Goal: Information Seeking & Learning: Learn about a topic

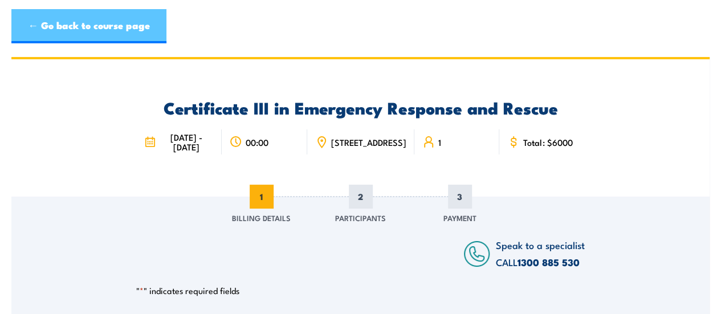
click at [28, 28] on link "← Go back to course page" at bounding box center [88, 26] width 155 height 34
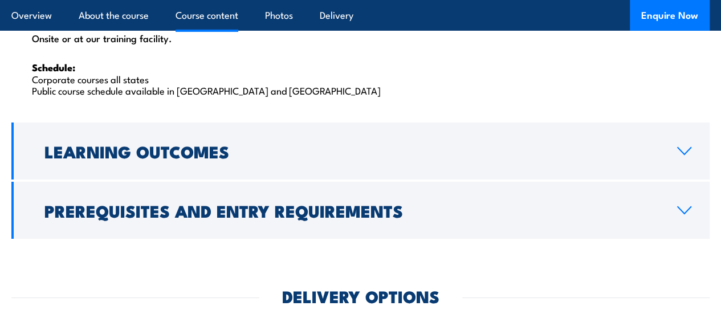
scroll to position [1919, 0]
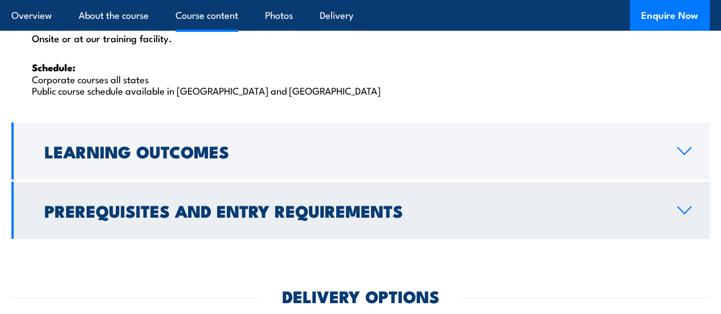
click at [307, 218] on h2 "Prerequisites and Entry Requirements" at bounding box center [351, 210] width 614 height 15
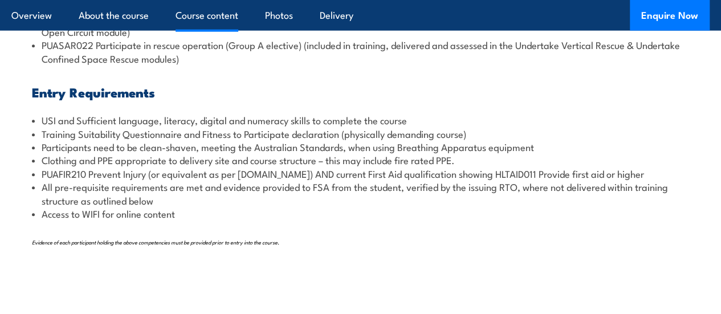
scroll to position [1426, 0]
drag, startPoint x: 146, startPoint y: 201, endPoint x: 40, endPoint y: 201, distance: 106.6
click at [40, 180] on li "PUAFIR210 Prevent Injury (or equivalent as per training.gov.au) AND current Fir…" at bounding box center [360, 173] width 657 height 13
copy li "PUAFIR210 Prevent Injury"
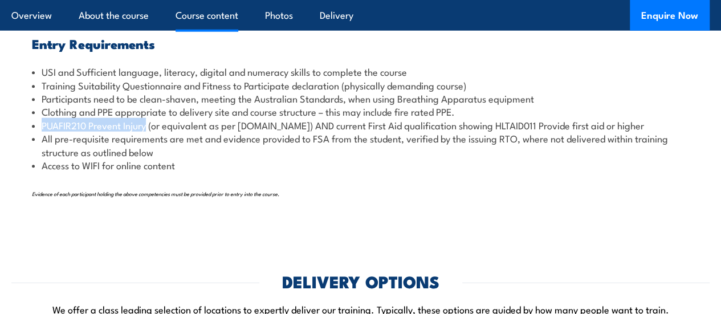
scroll to position [1478, 0]
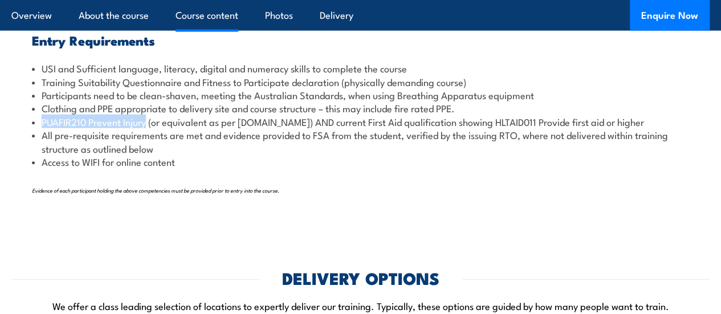
copy li "PUAFIR210 Prevent Injury"
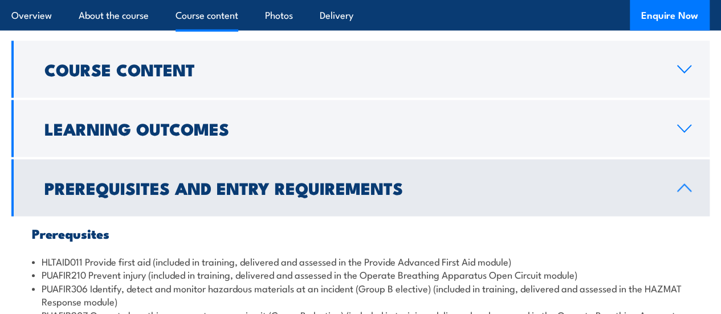
scroll to position [1119, 0]
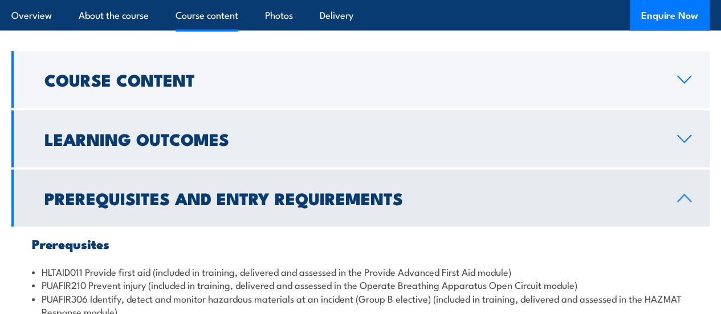
click at [191, 168] on link "Learning Outcomes" at bounding box center [360, 139] width 698 height 57
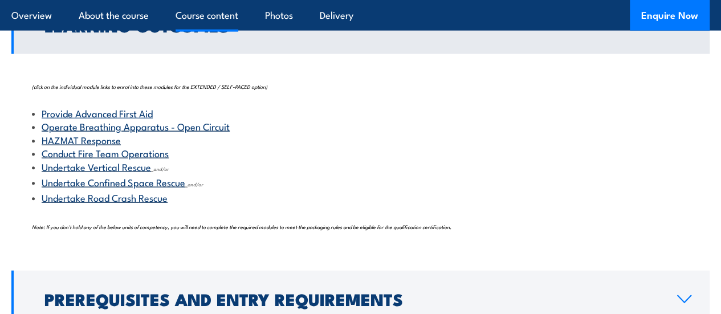
scroll to position [1233, 0]
click at [144, 119] on link "Provide Advanced First Aid" at bounding box center [97, 112] width 111 height 14
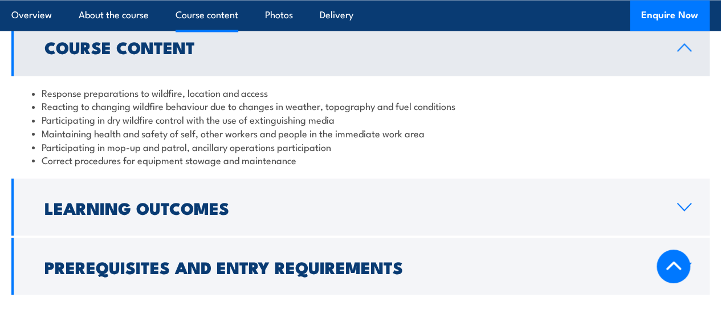
scroll to position [1037, 0]
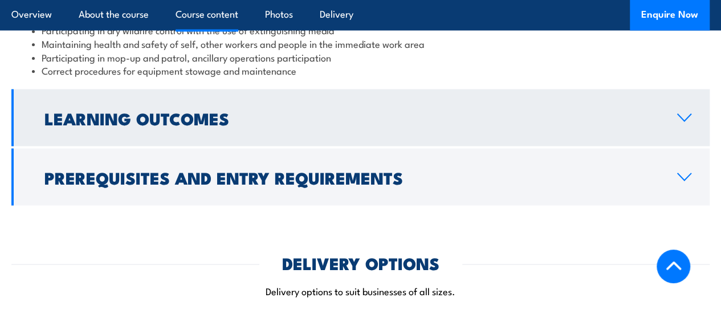
click at [245, 125] on h2 "Learning Outcomes" at bounding box center [351, 117] width 614 height 15
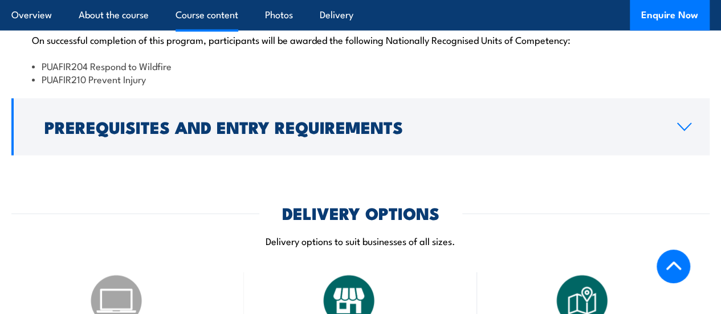
scroll to position [1082, 0]
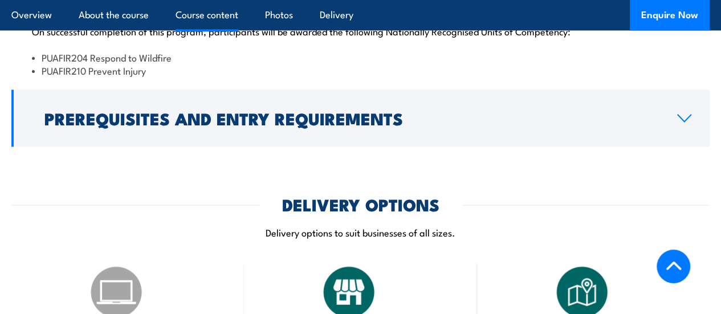
click at [245, 125] on h2 "Prerequisites and Entry Requirements" at bounding box center [351, 118] width 614 height 15
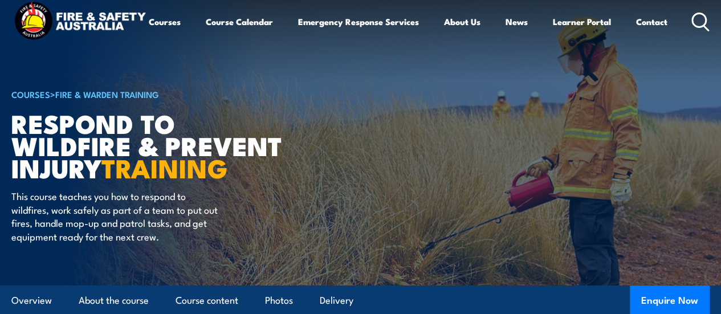
scroll to position [11, 0]
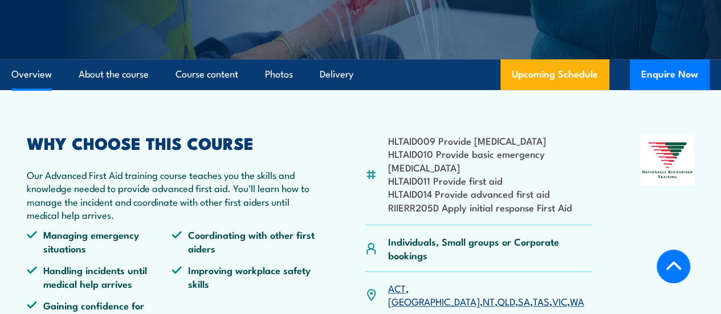
scroll to position [333, 0]
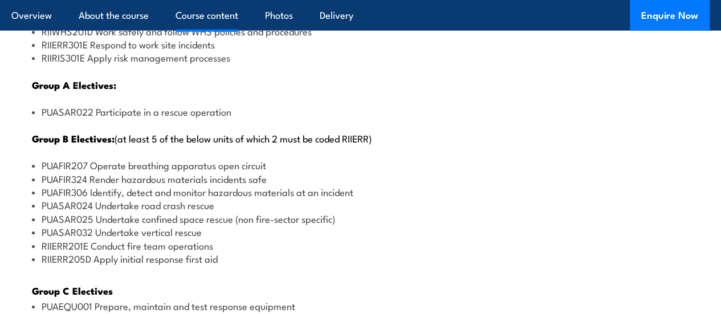
scroll to position [1459, 0]
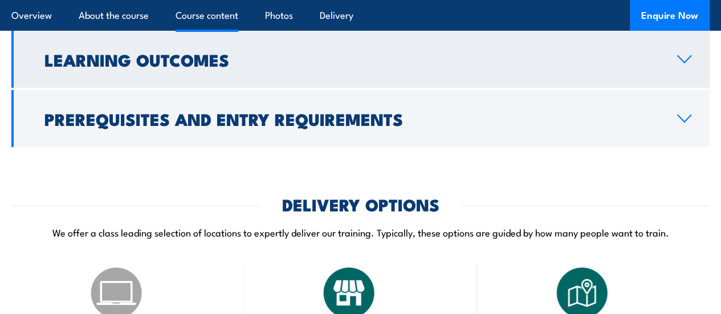
click at [213, 67] on h2 "Learning Outcomes" at bounding box center [351, 59] width 614 height 15
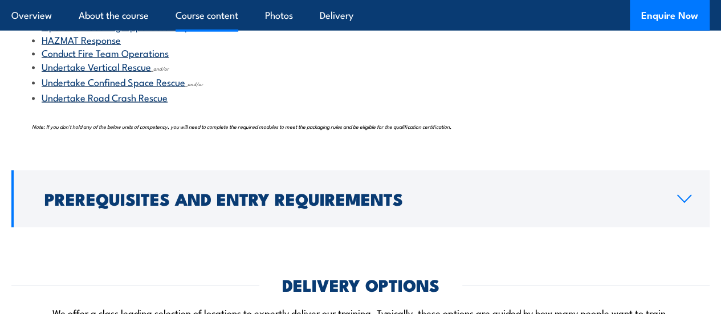
scroll to position [1333, 0]
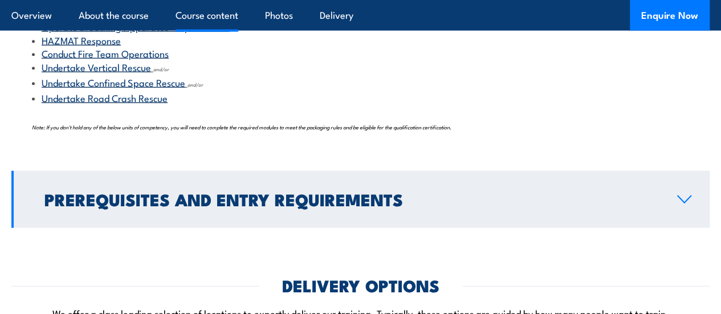
click at [124, 206] on h2 "Prerequisites and Entry Requirements" at bounding box center [351, 199] width 614 height 15
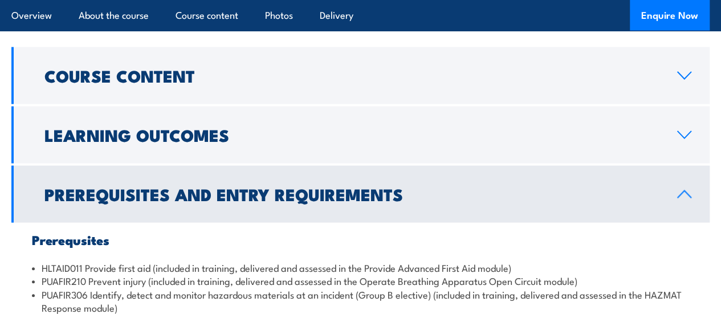
scroll to position [1145, 0]
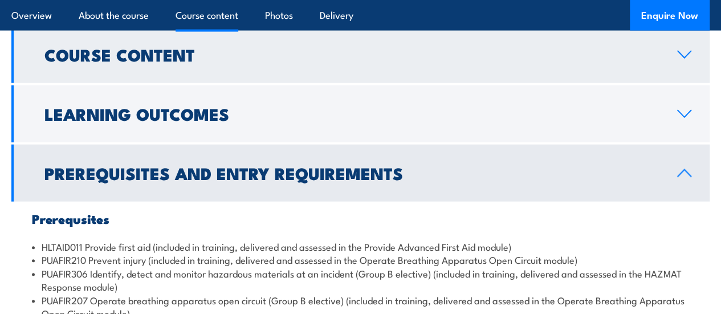
click at [196, 83] on link "Course Content" at bounding box center [360, 54] width 698 height 57
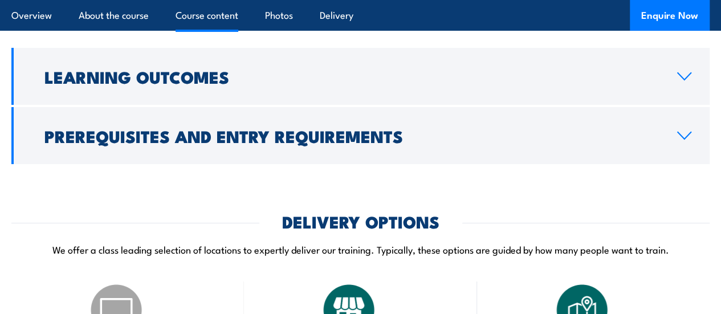
scroll to position [1995, 0]
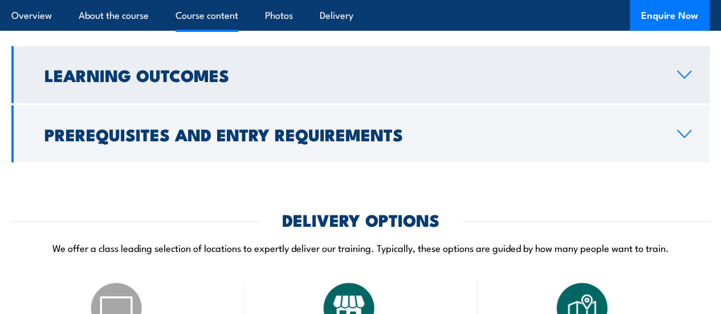
click at [200, 76] on link "Learning Outcomes" at bounding box center [360, 74] width 698 height 57
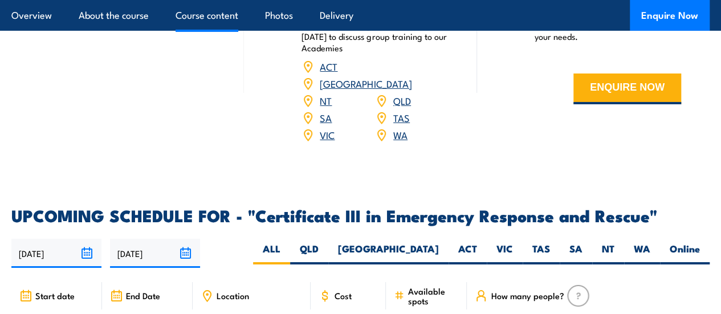
scroll to position [1280, 0]
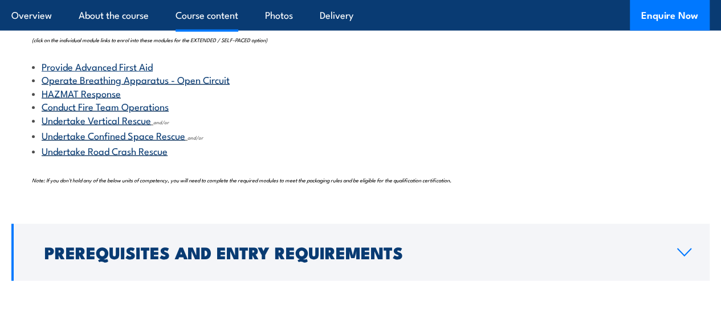
click at [130, 113] on link "Conduct Fire Team Operations" at bounding box center [105, 106] width 127 height 14
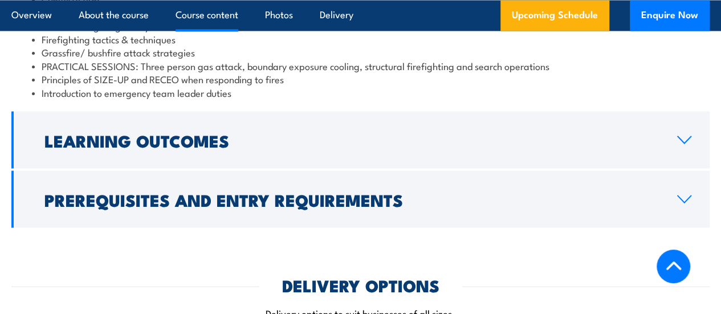
scroll to position [1089, 0]
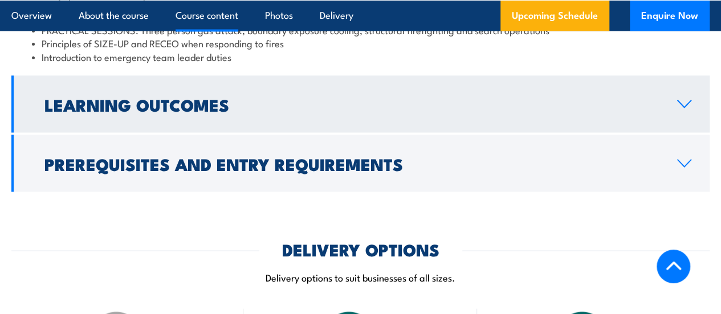
click at [314, 127] on link "Learning Outcomes" at bounding box center [360, 104] width 698 height 57
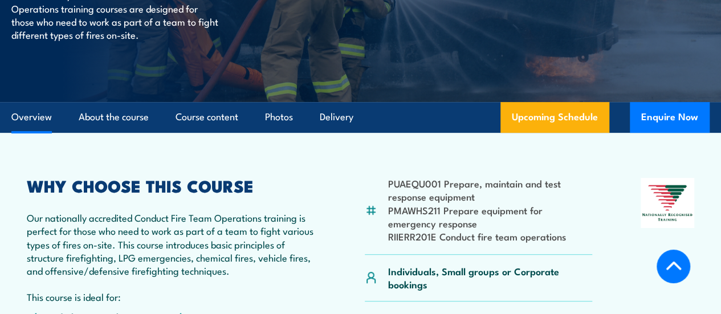
scroll to position [0, 0]
